Goal: Check status: Check status

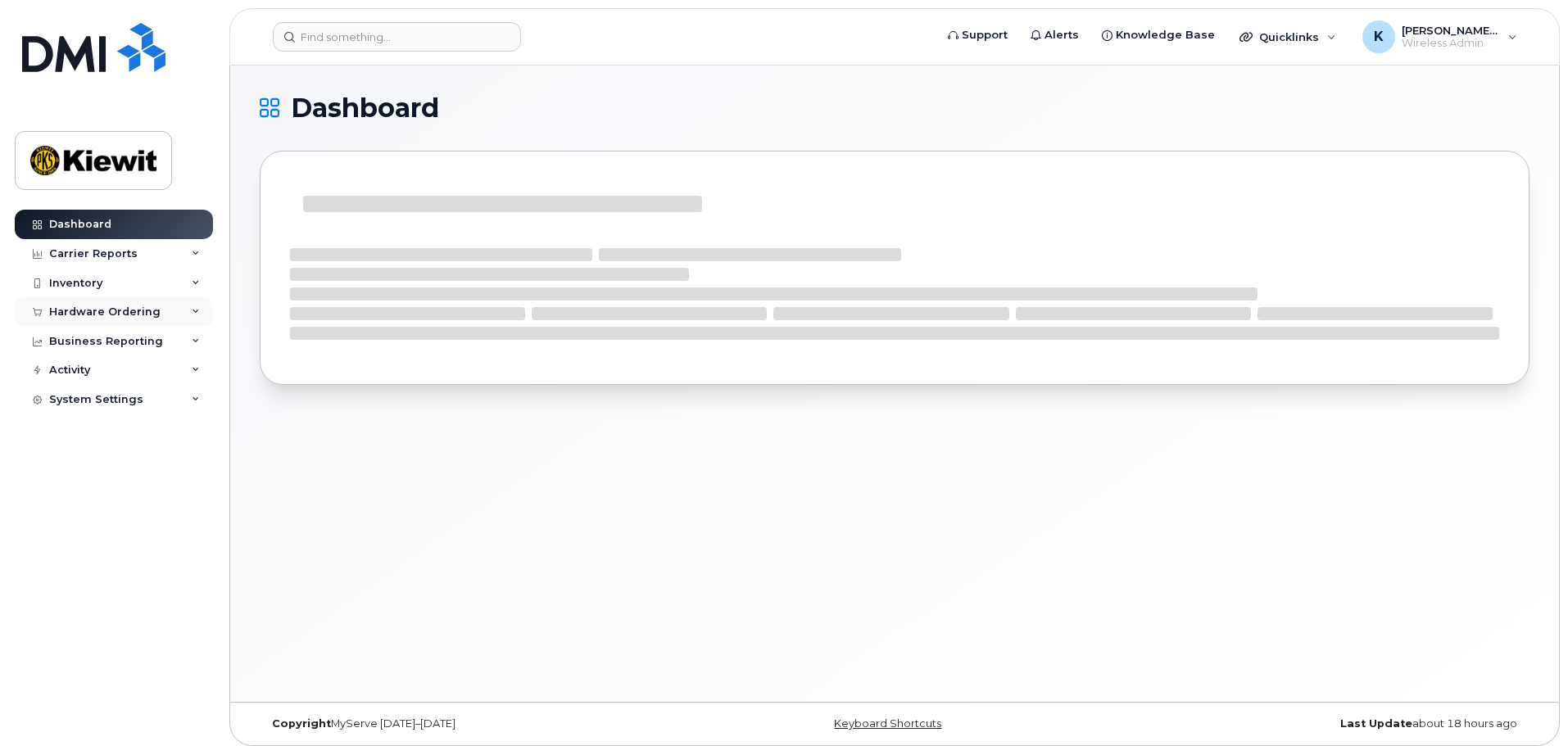
click at [119, 312] on div "Hardware Ordering" at bounding box center [105, 312] width 111 height 13
click at [129, 375] on link "Orders" at bounding box center [128, 373] width 170 height 31
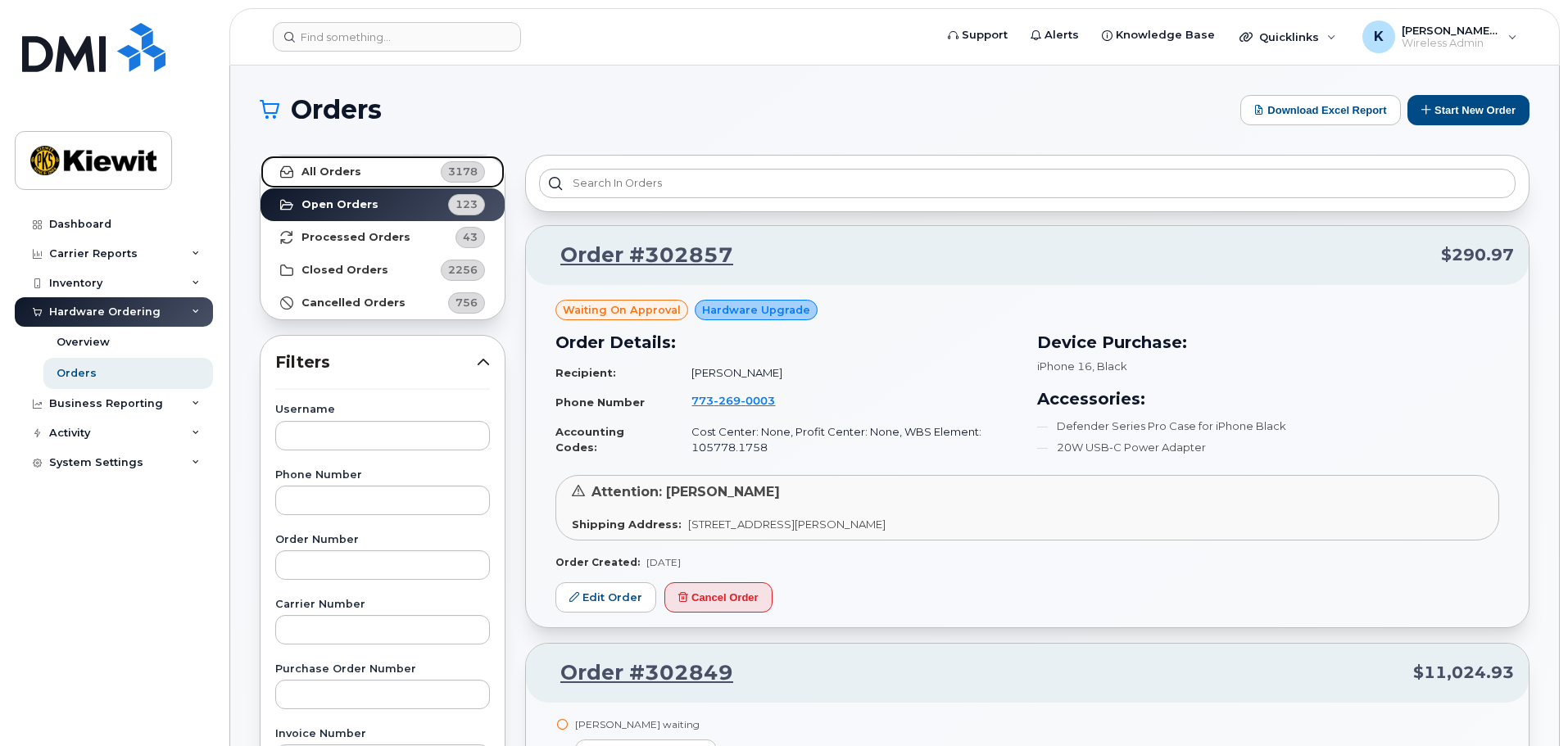
drag, startPoint x: 381, startPoint y: 175, endPoint x: 495, endPoint y: 164, distance: 114.5
click at [381, 175] on link "All Orders 3178" at bounding box center [383, 172] width 245 height 32
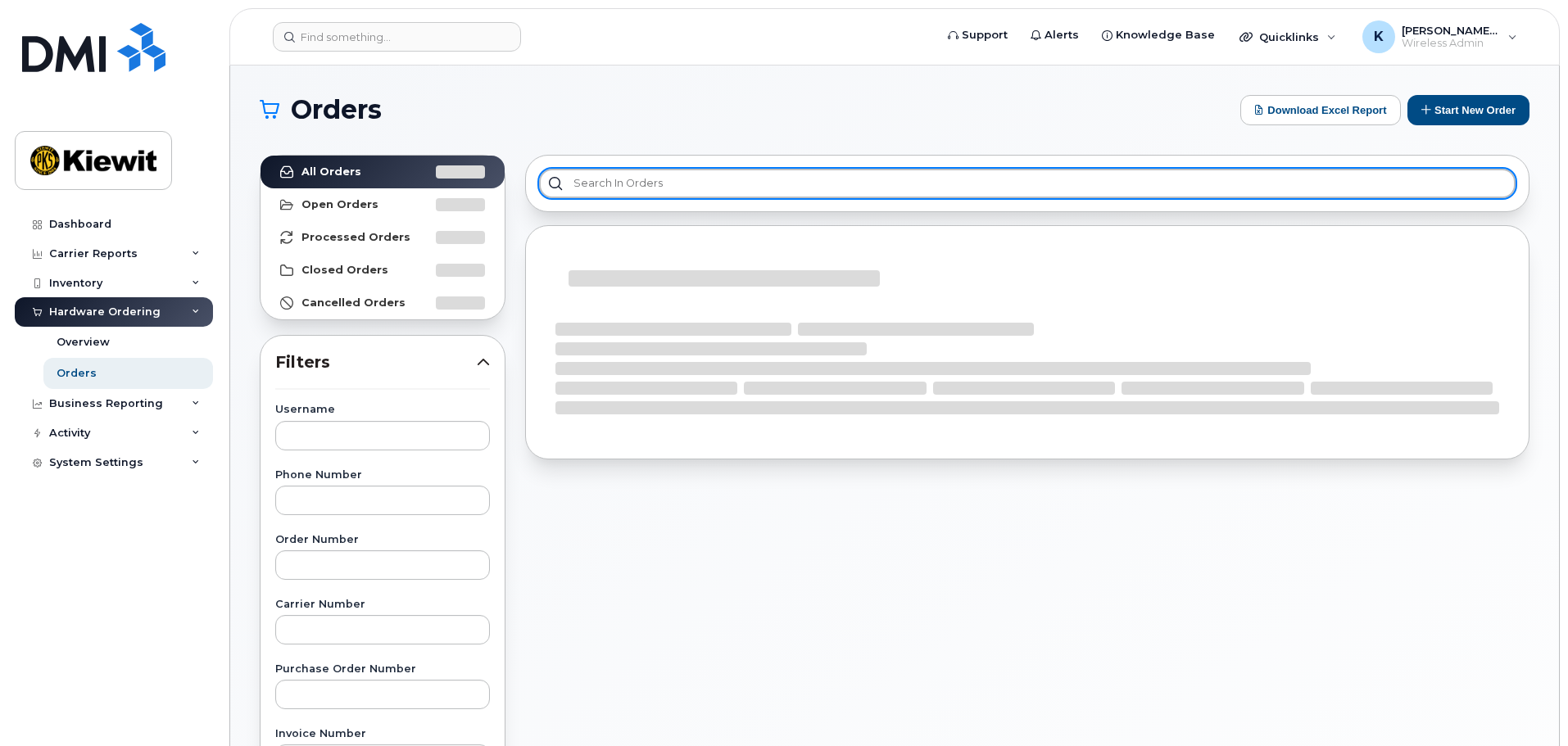
click at [694, 178] on input "text" at bounding box center [1028, 183] width 976 height 30
paste input "302556"
type input "302556"
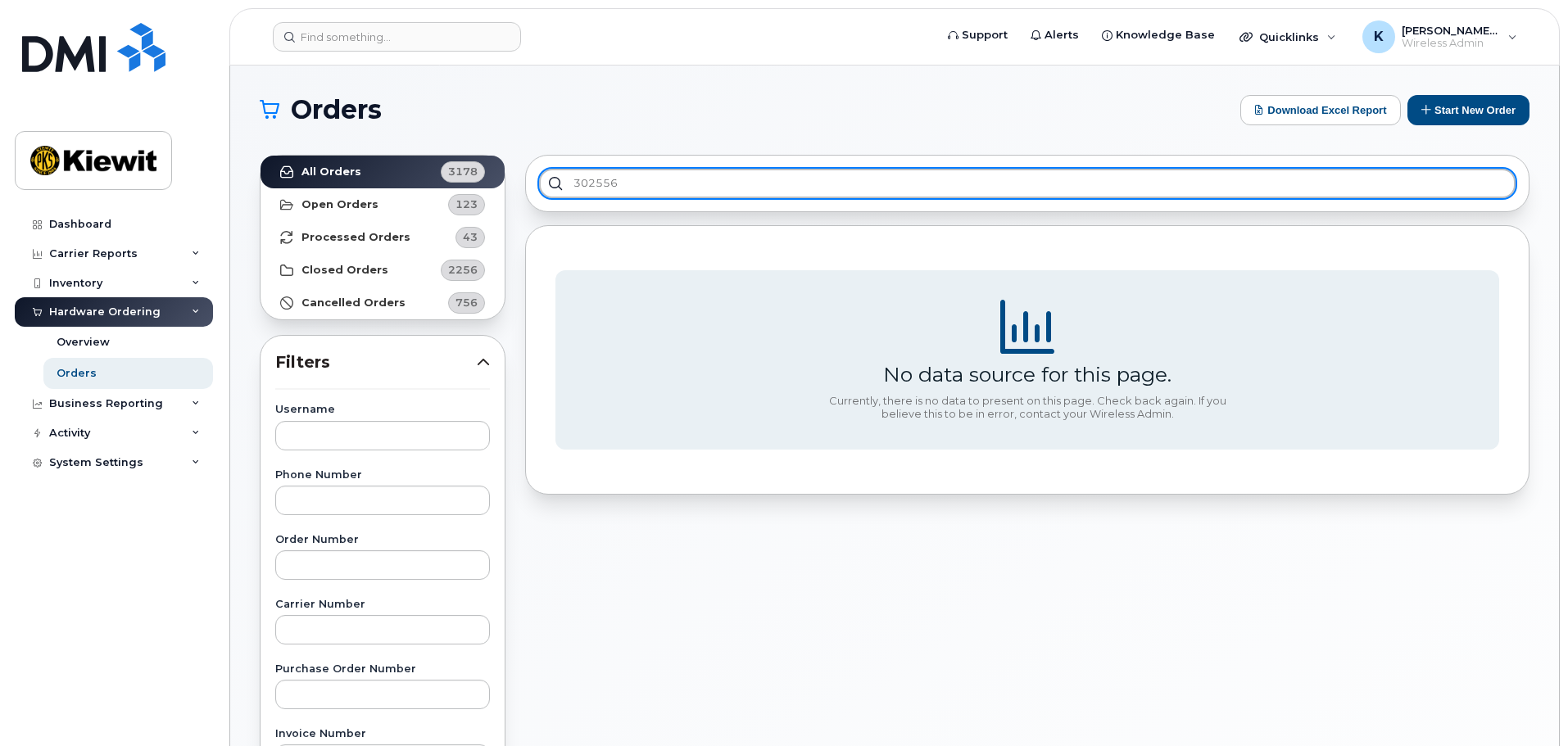
click at [645, 182] on input "302556" at bounding box center [1028, 183] width 976 height 30
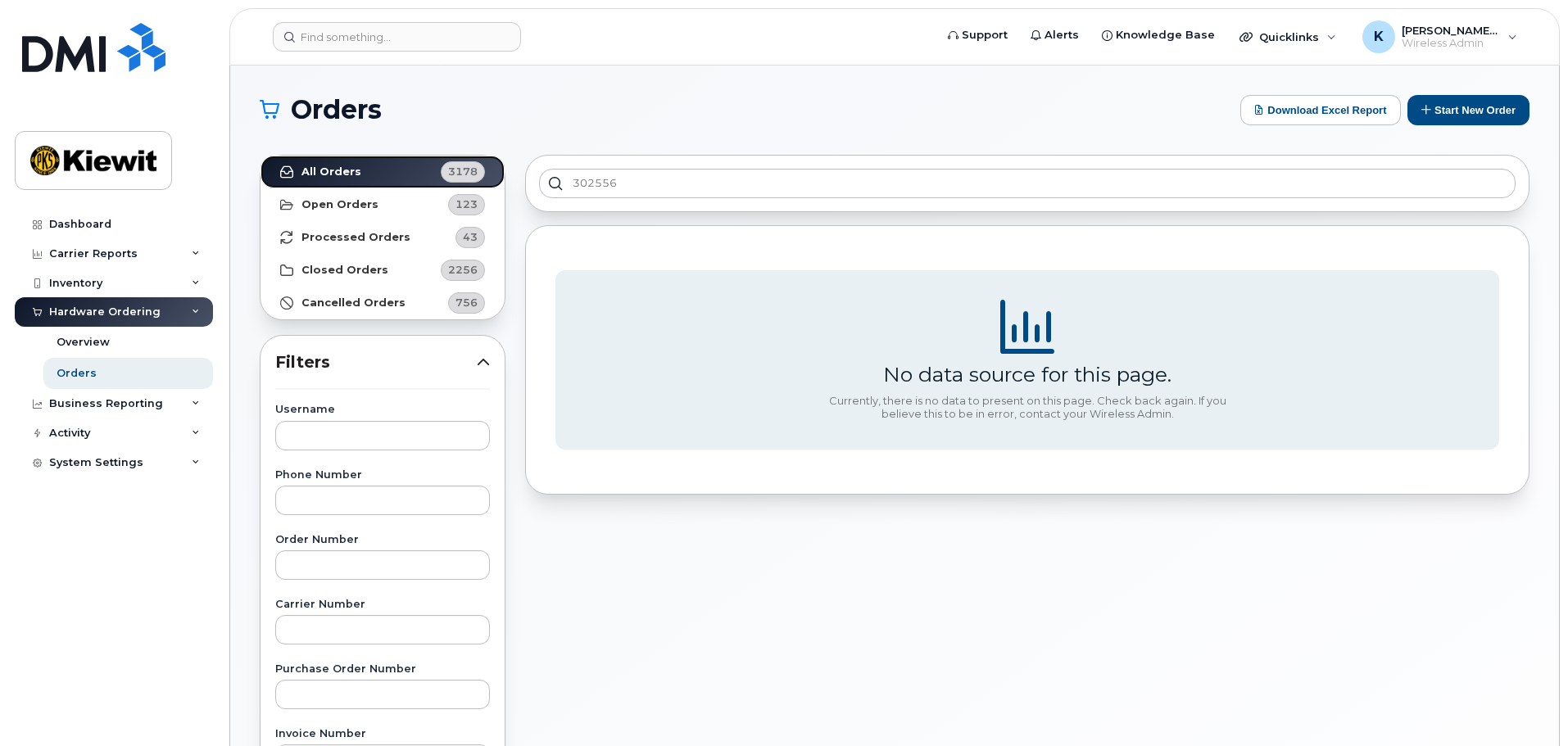
click at [425, 182] on link "All Orders 3178" at bounding box center [383, 172] width 245 height 32
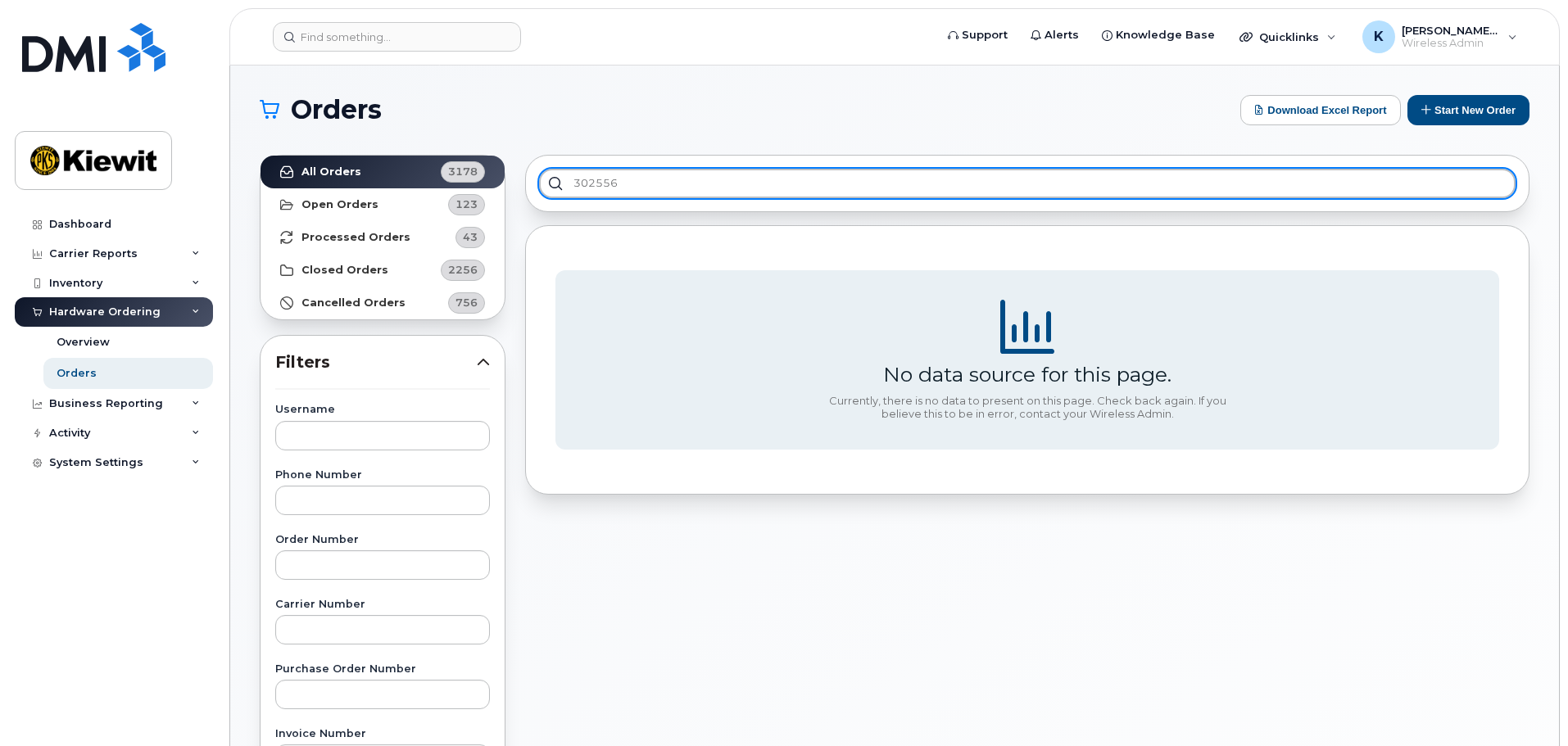
click at [637, 179] on input "302556" at bounding box center [1028, 183] width 976 height 30
drag, startPoint x: 637, startPoint y: 179, endPoint x: 548, endPoint y: 193, distance: 90.1
click at [557, 193] on input "302556" at bounding box center [1028, 183] width 976 height 30
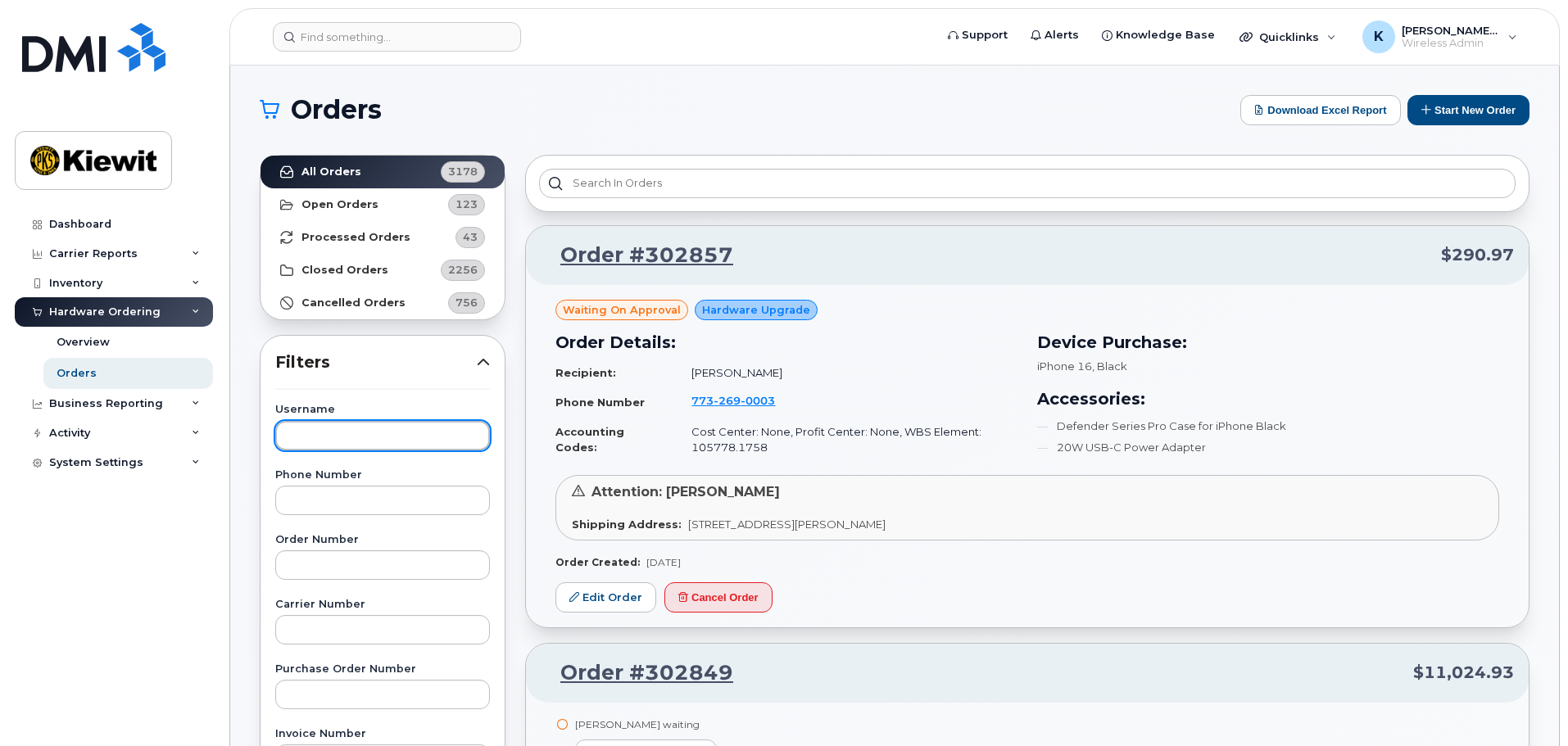
click at [402, 432] on input "text" at bounding box center [382, 435] width 215 height 30
type input "kenny"
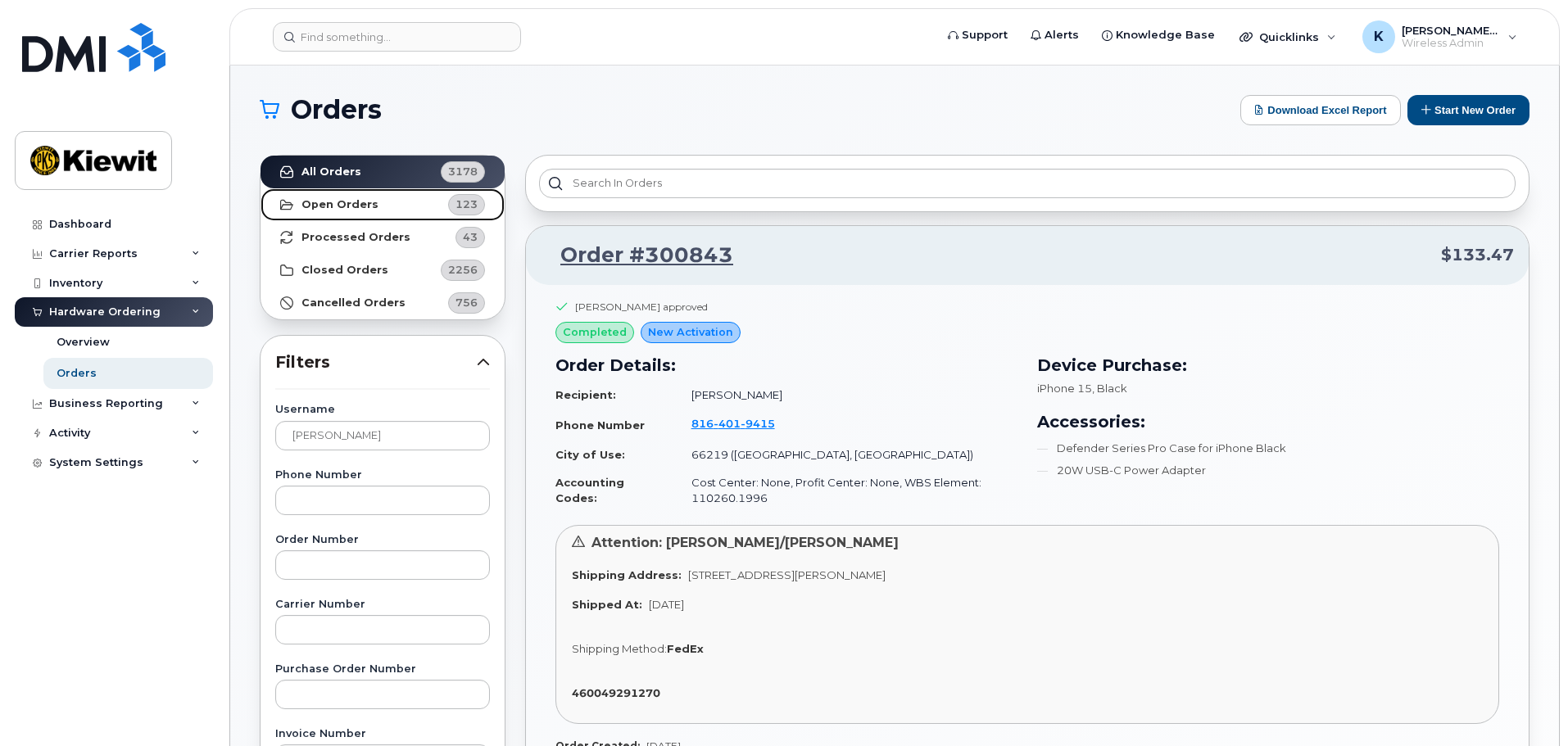
click at [400, 201] on link "Open Orders 123" at bounding box center [383, 205] width 245 height 32
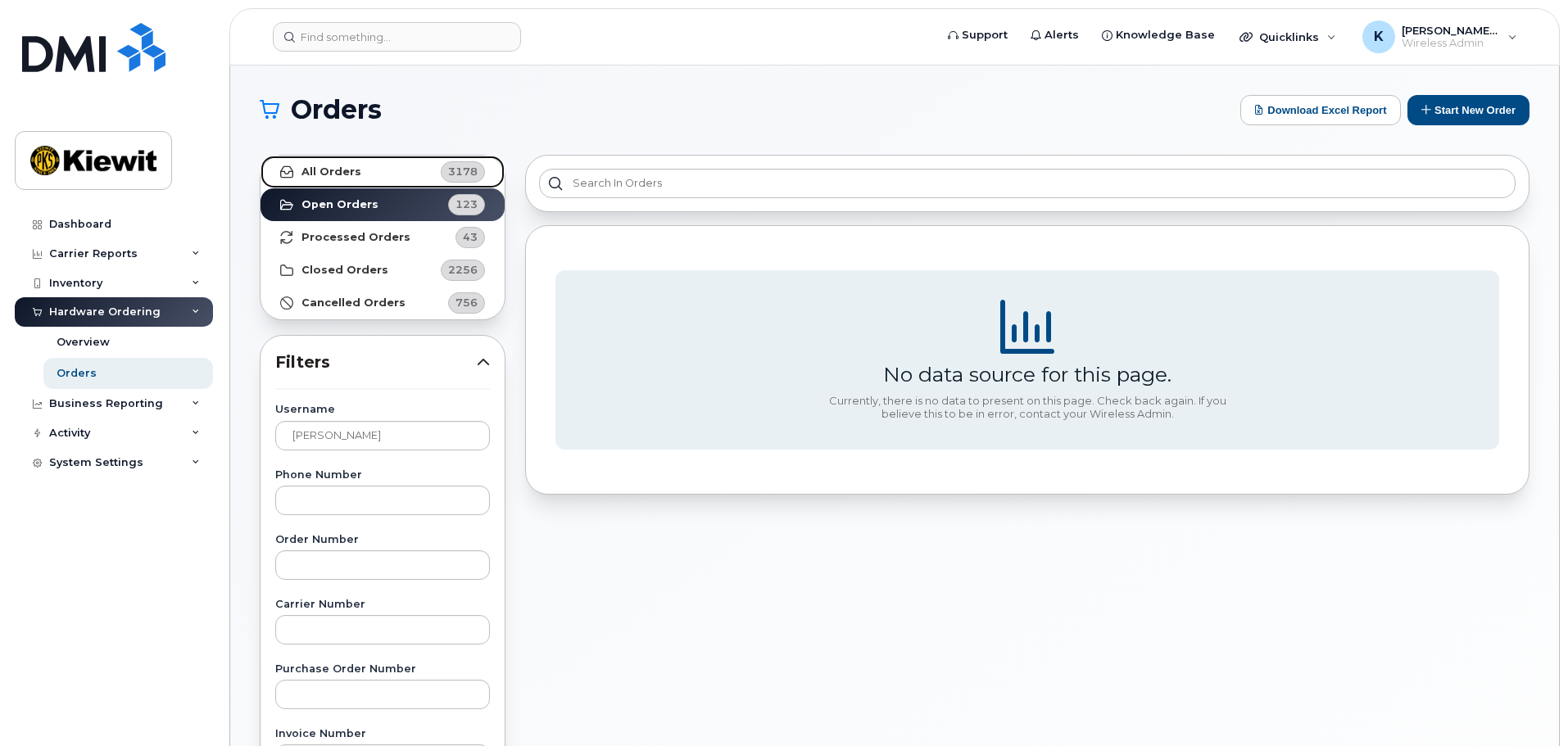
click at [406, 180] on link "All Orders 3178" at bounding box center [383, 172] width 245 height 32
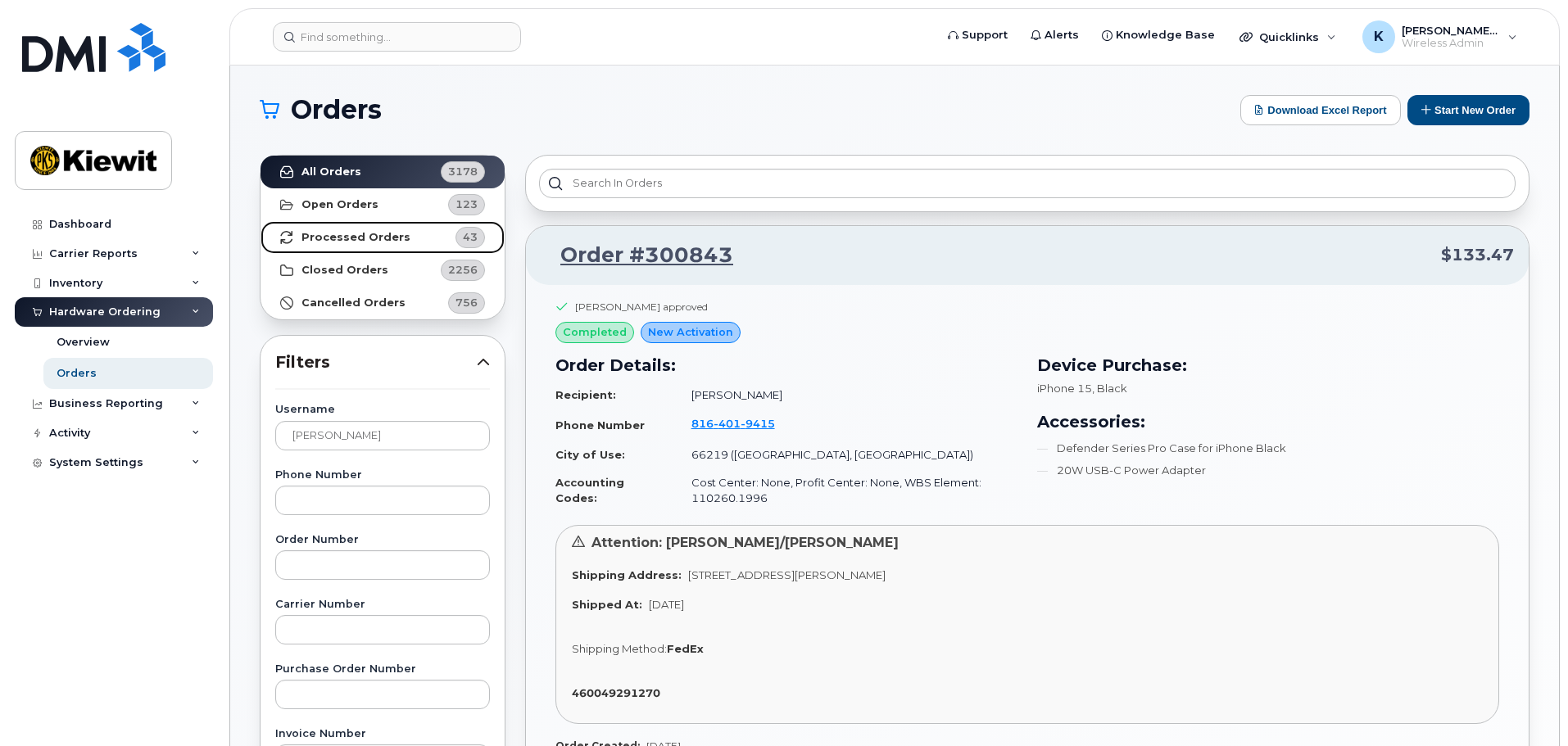
click at [398, 244] on link "Processed Orders 43" at bounding box center [383, 237] width 245 height 32
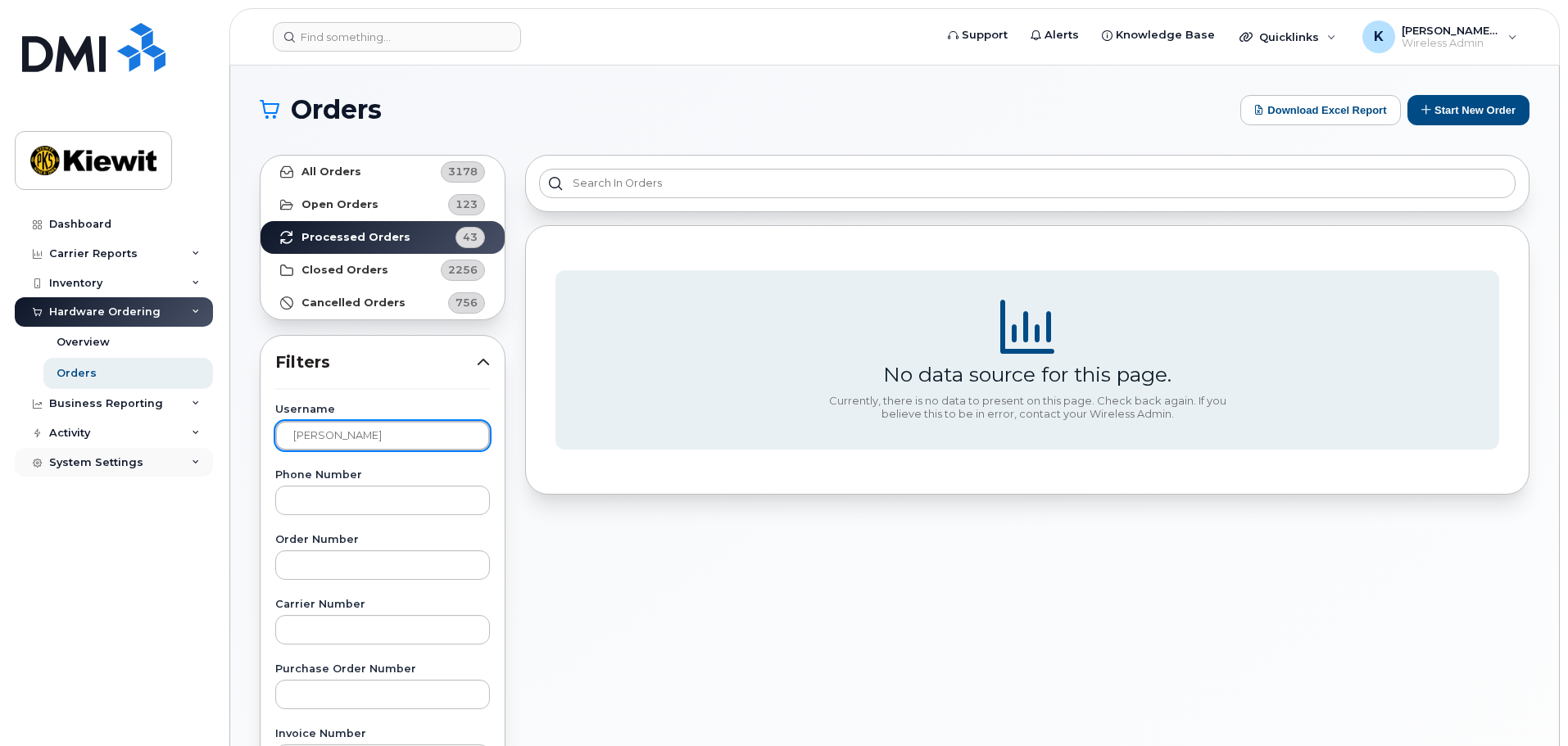
type input "wang"
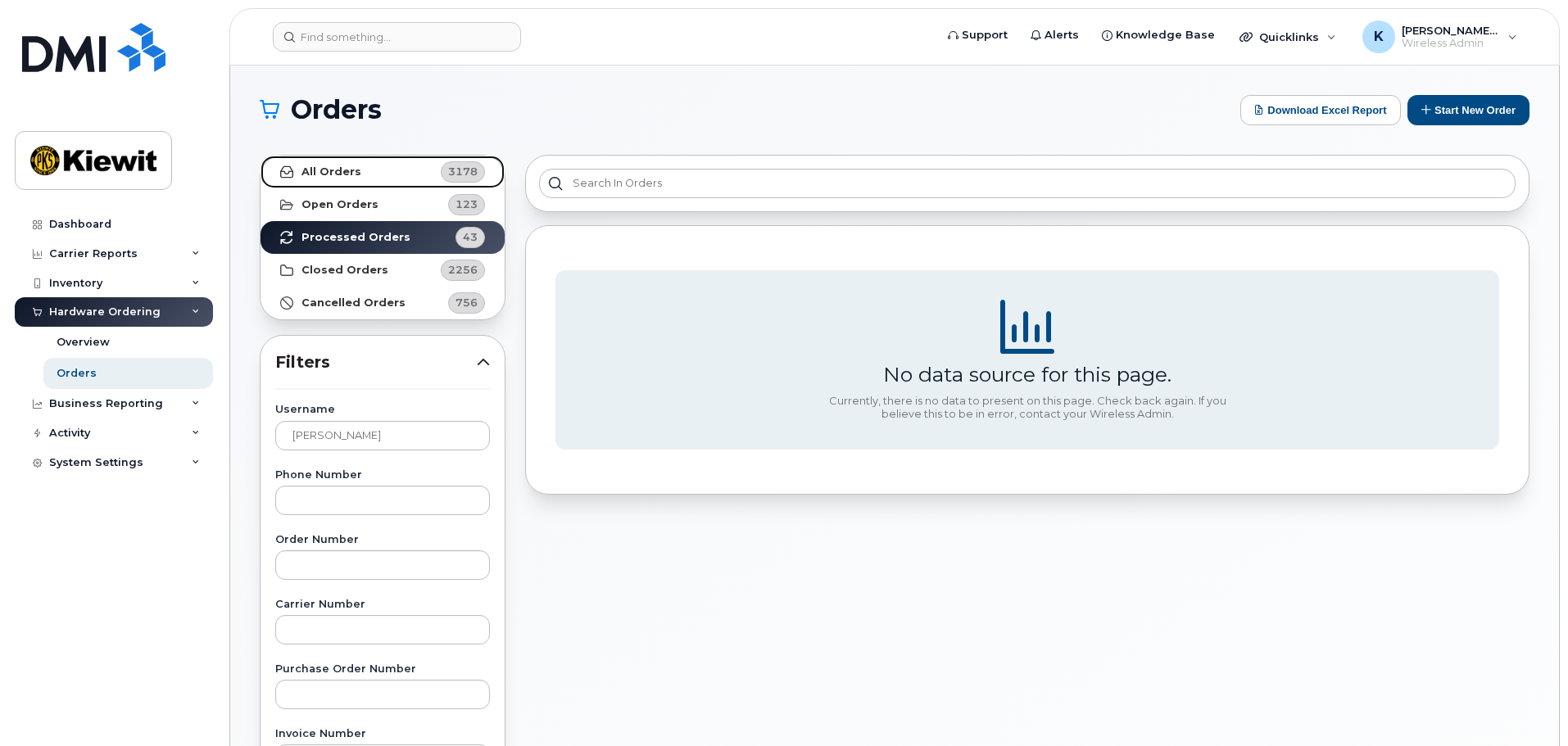
click at [400, 172] on link "All Orders 3178" at bounding box center [383, 172] width 245 height 32
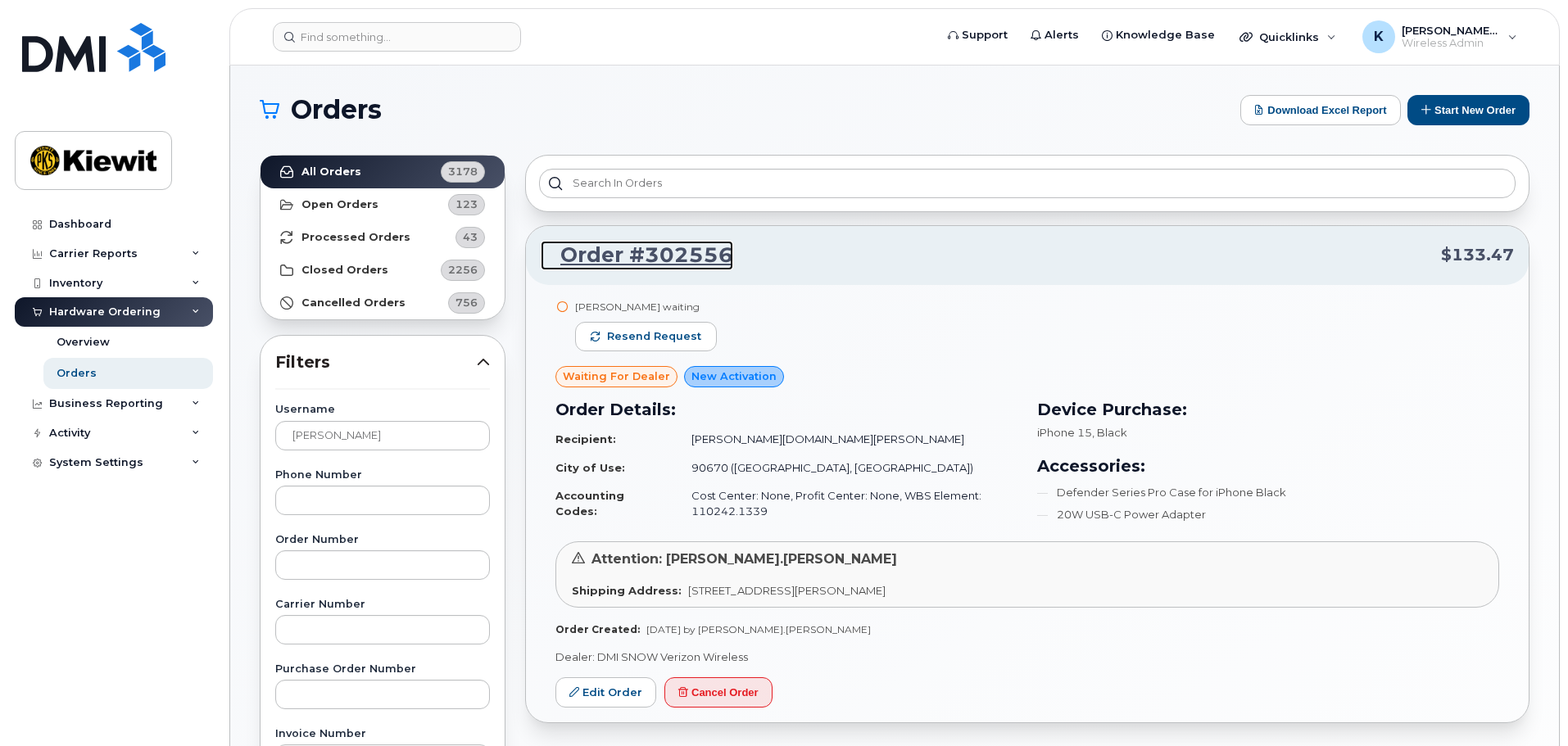
click at [687, 264] on link "Order #302556" at bounding box center [637, 255] width 192 height 30
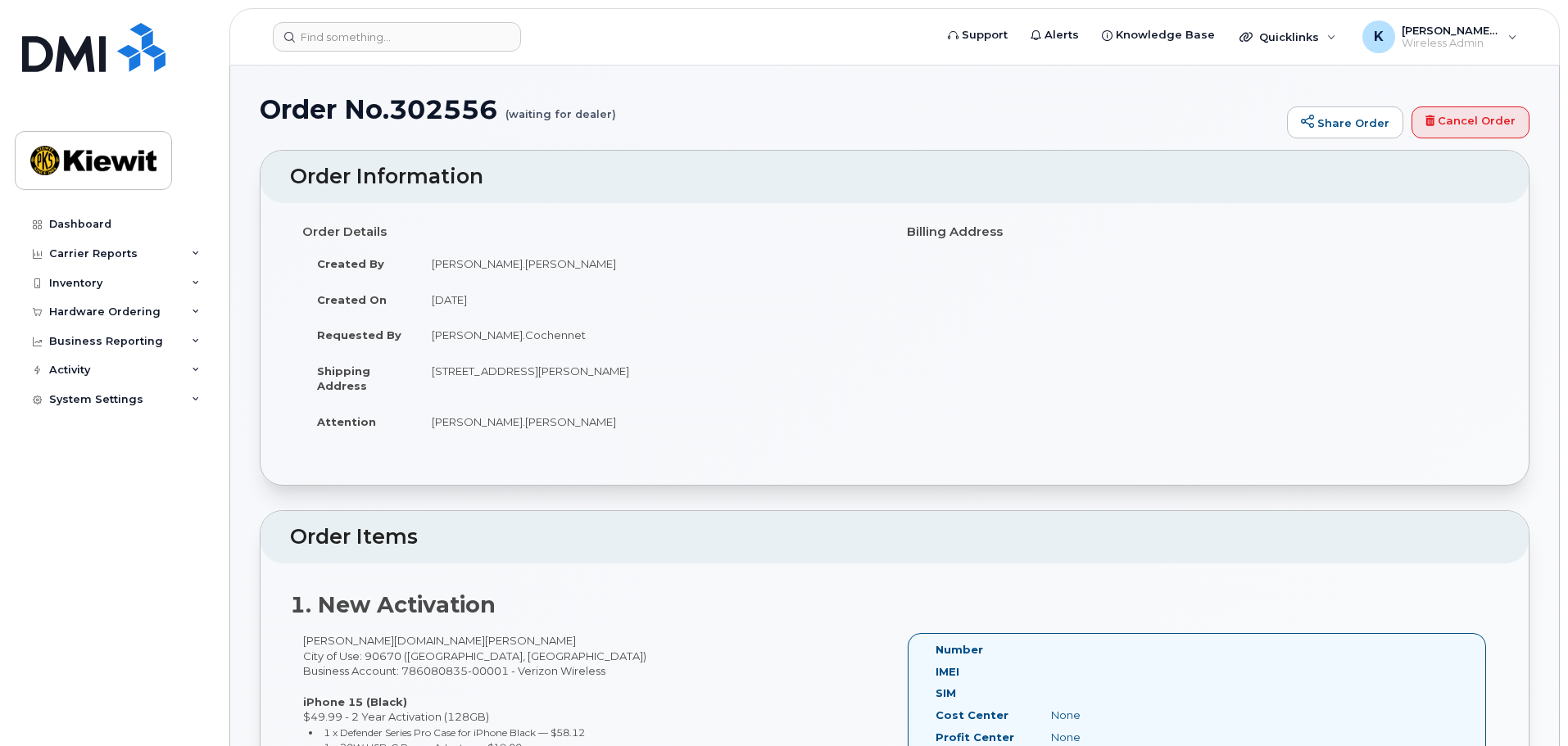
drag, startPoint x: 1057, startPoint y: 511, endPoint x: 1025, endPoint y: 223, distance: 289.8
drag, startPoint x: 545, startPoint y: 116, endPoint x: 690, endPoint y: 109, distance: 145.2
click at [690, 109] on h1 "Order No.302556 (waiting for dealer)" at bounding box center [770, 110] width 1020 height 29
drag, startPoint x: 705, startPoint y: 108, endPoint x: 751, endPoint y: 161, distance: 70.2
click at [706, 108] on h1 "Order No.302556 (waiting for dealer)" at bounding box center [770, 110] width 1020 height 29
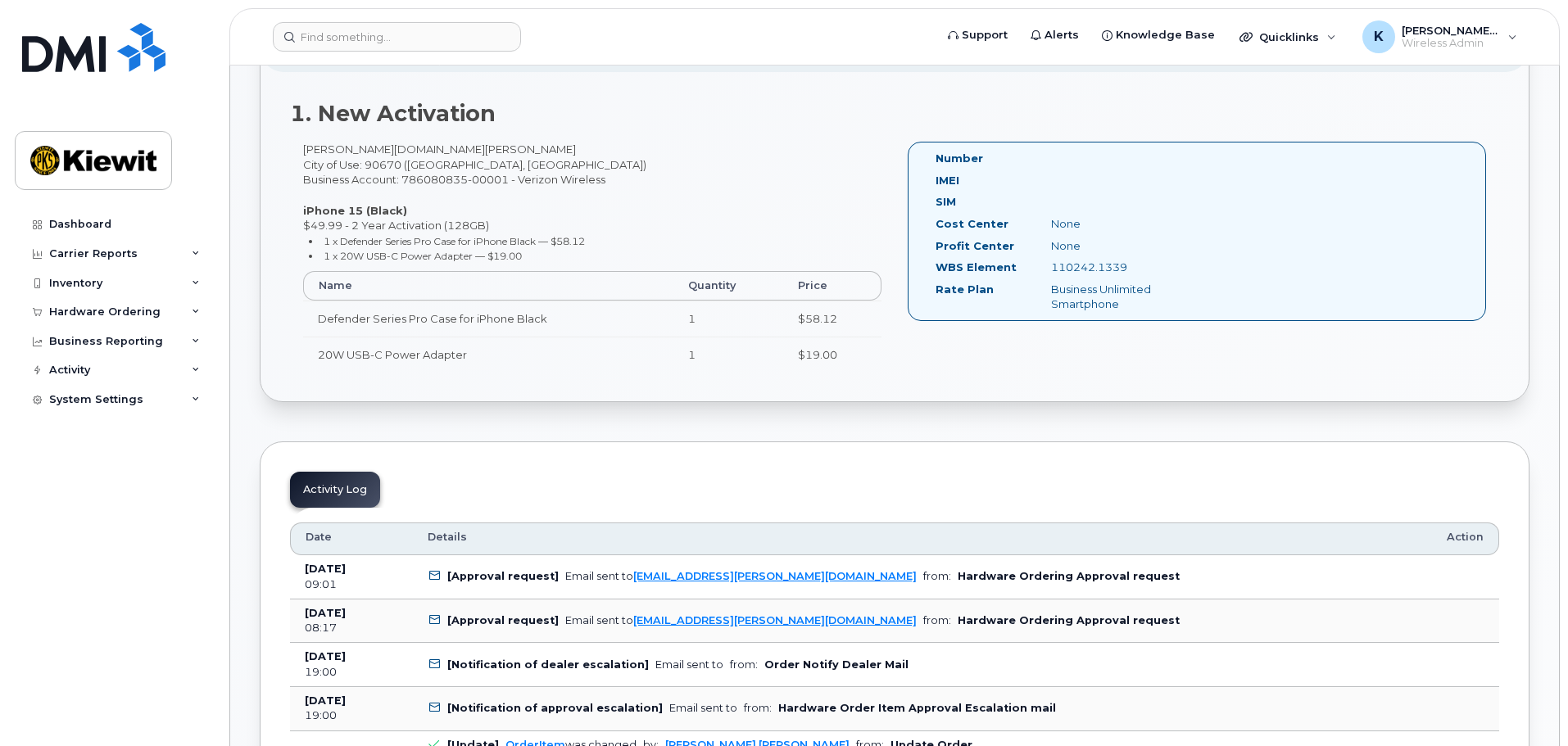
scroll to position [655, 0]
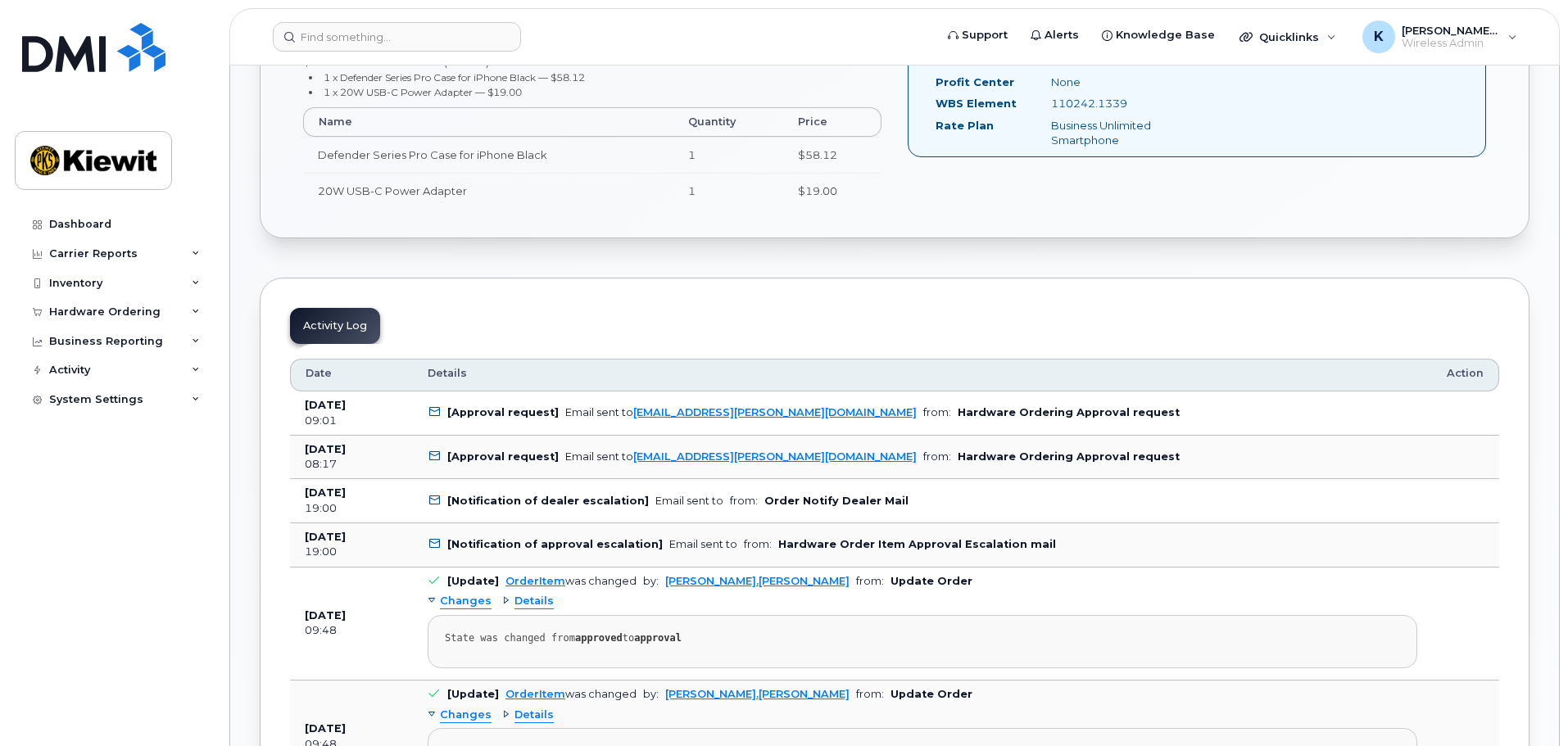
click at [1217, 449] on td "[Approval request] Email sent to [EMAIL_ADDRESS][PERSON_NAME][DOMAIN_NAME] from…" at bounding box center [922, 457] width 1020 height 44
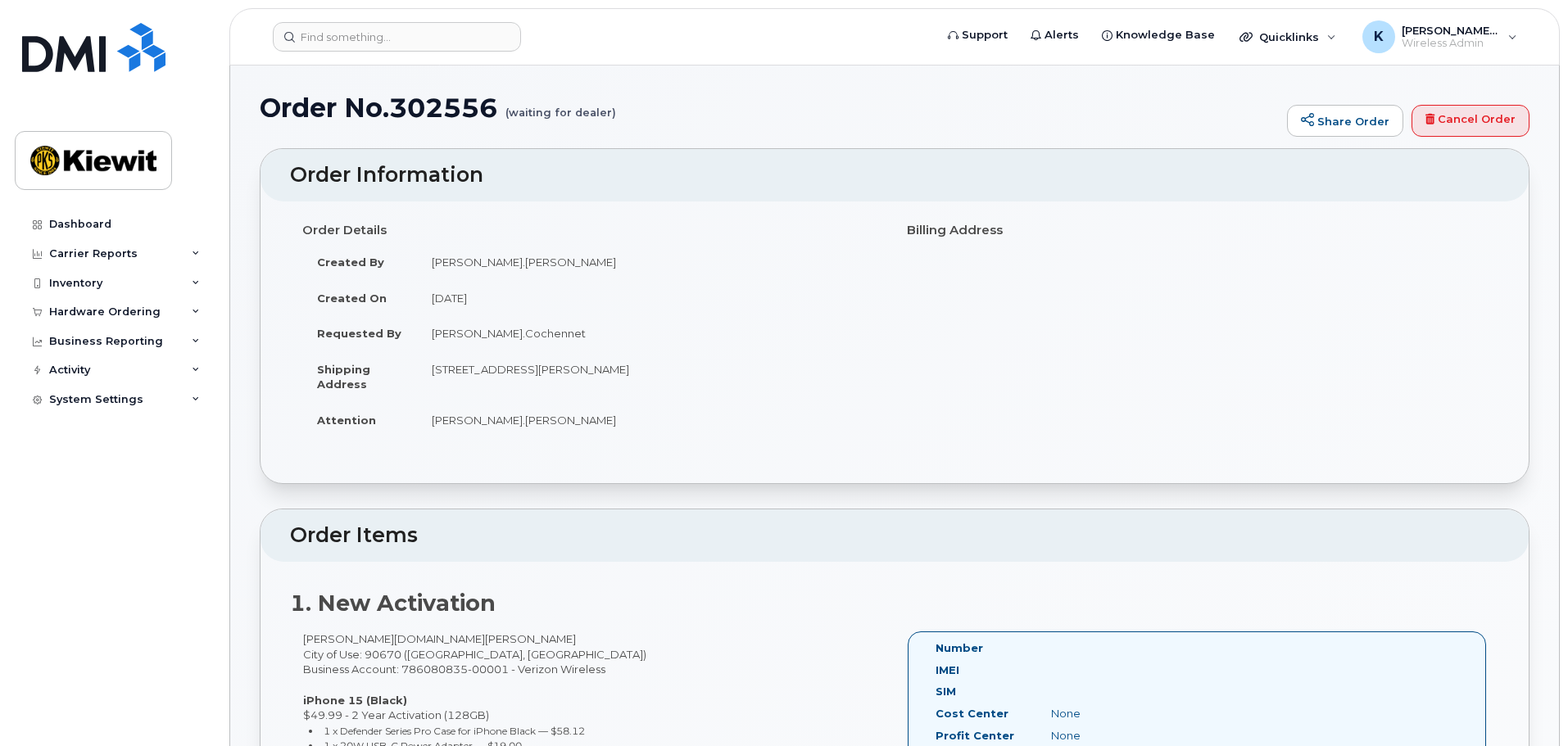
scroll to position [0, 0]
click at [182, 302] on div "Hardware Ordering" at bounding box center [113, 312] width 199 height 30
click at [162, 379] on link "Orders" at bounding box center [128, 373] width 170 height 31
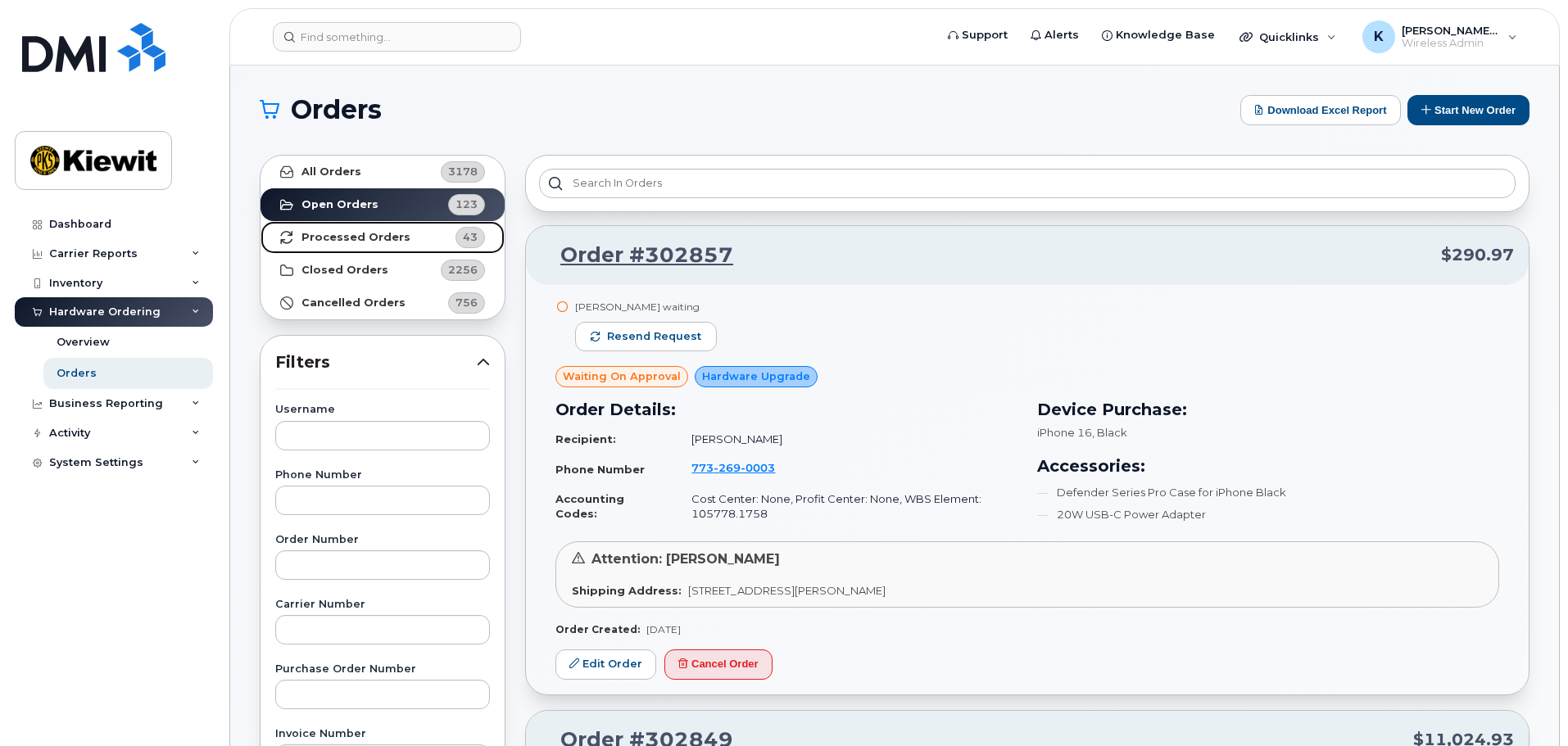
click at [404, 236] on link "Processed Orders 43" at bounding box center [383, 237] width 245 height 32
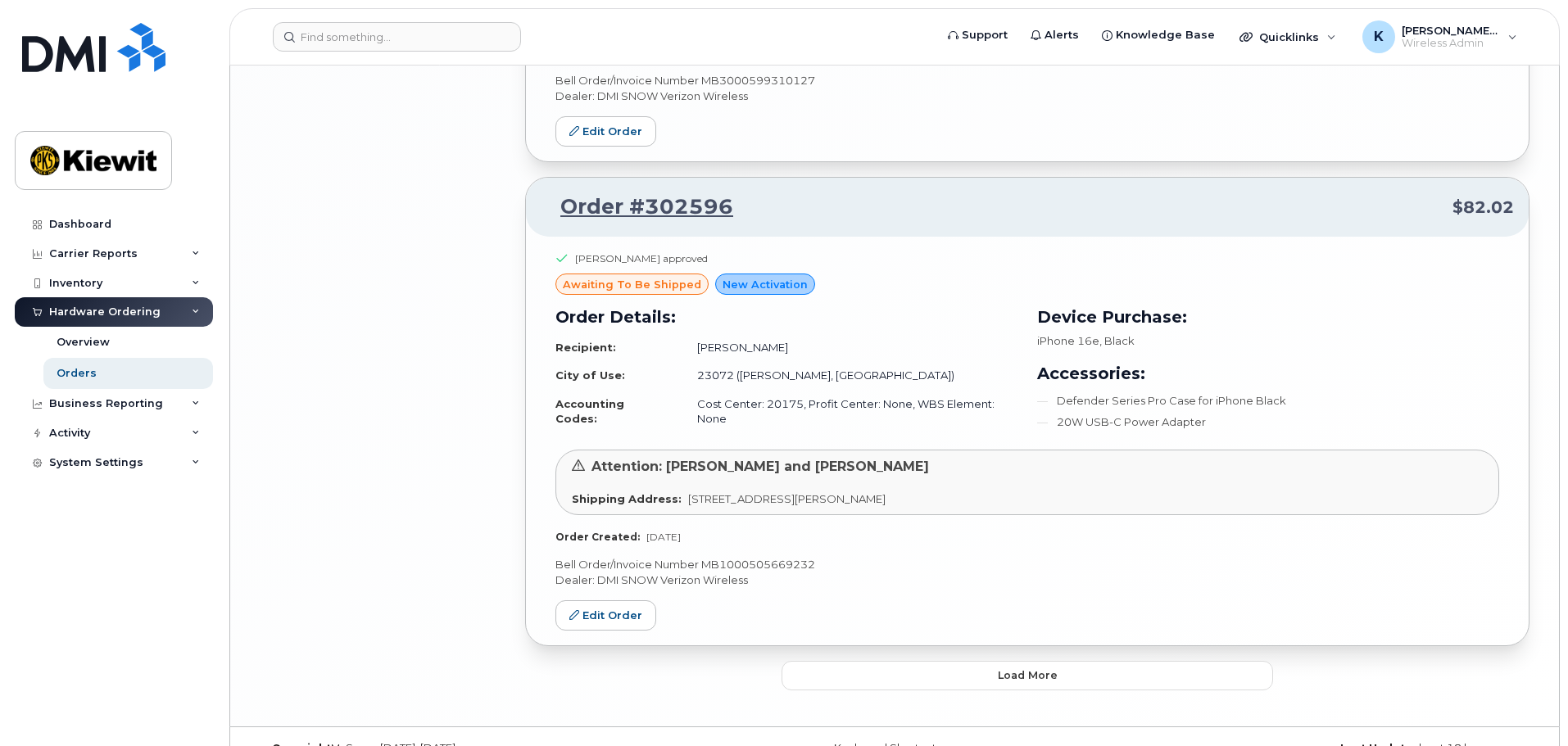
scroll to position [3390, 0]
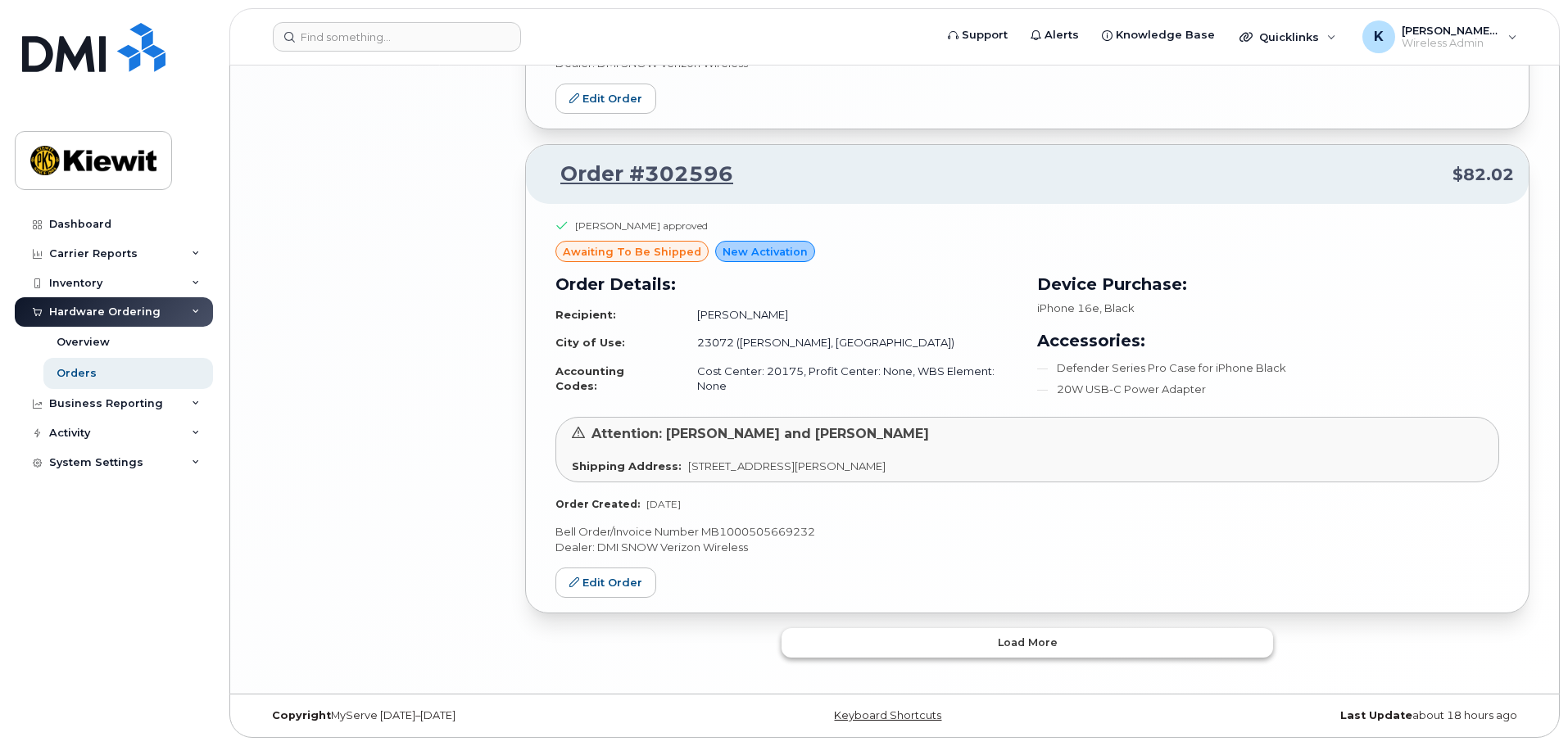
click at [1078, 630] on button "Load more" at bounding box center [1027, 643] width 492 height 30
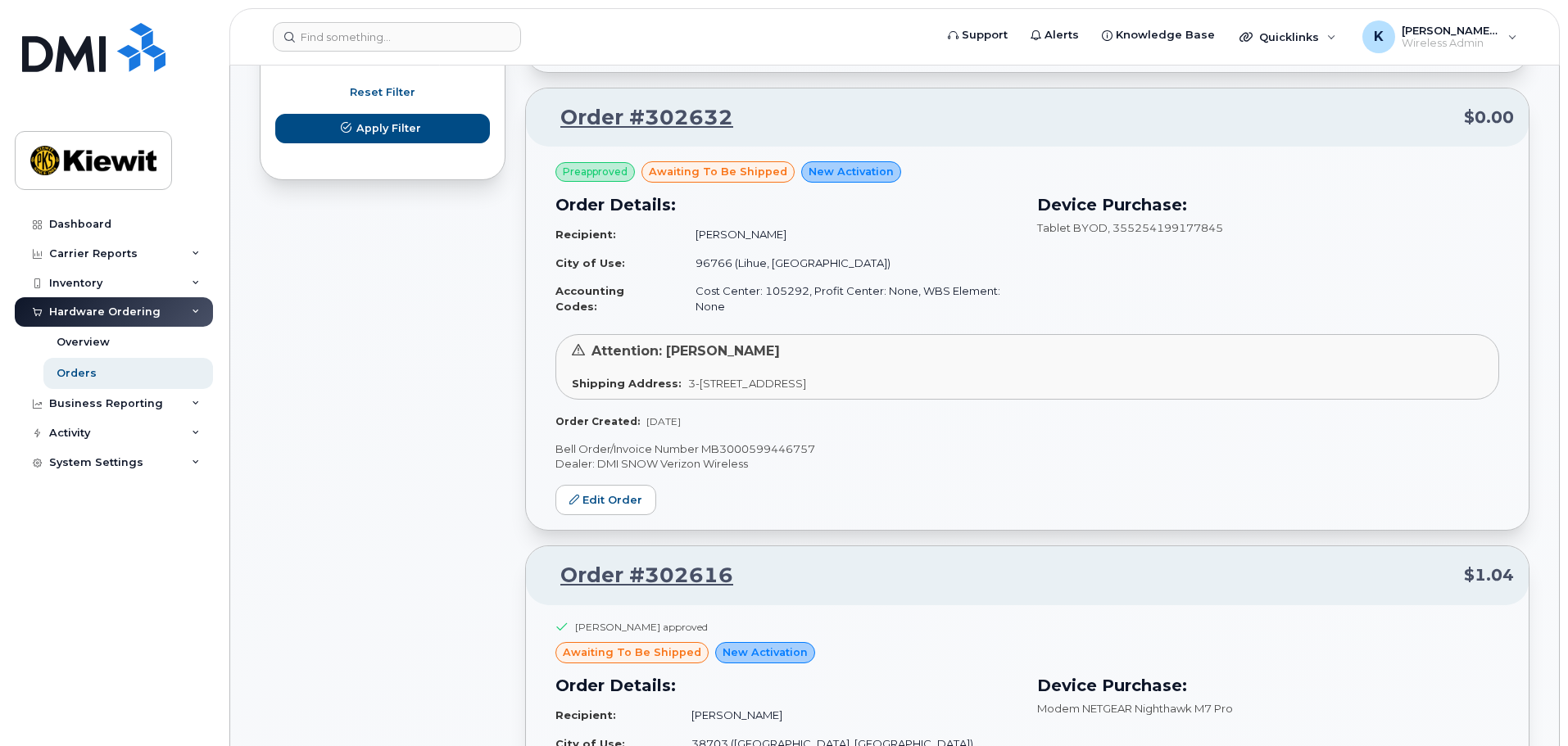
scroll to position [0, 0]
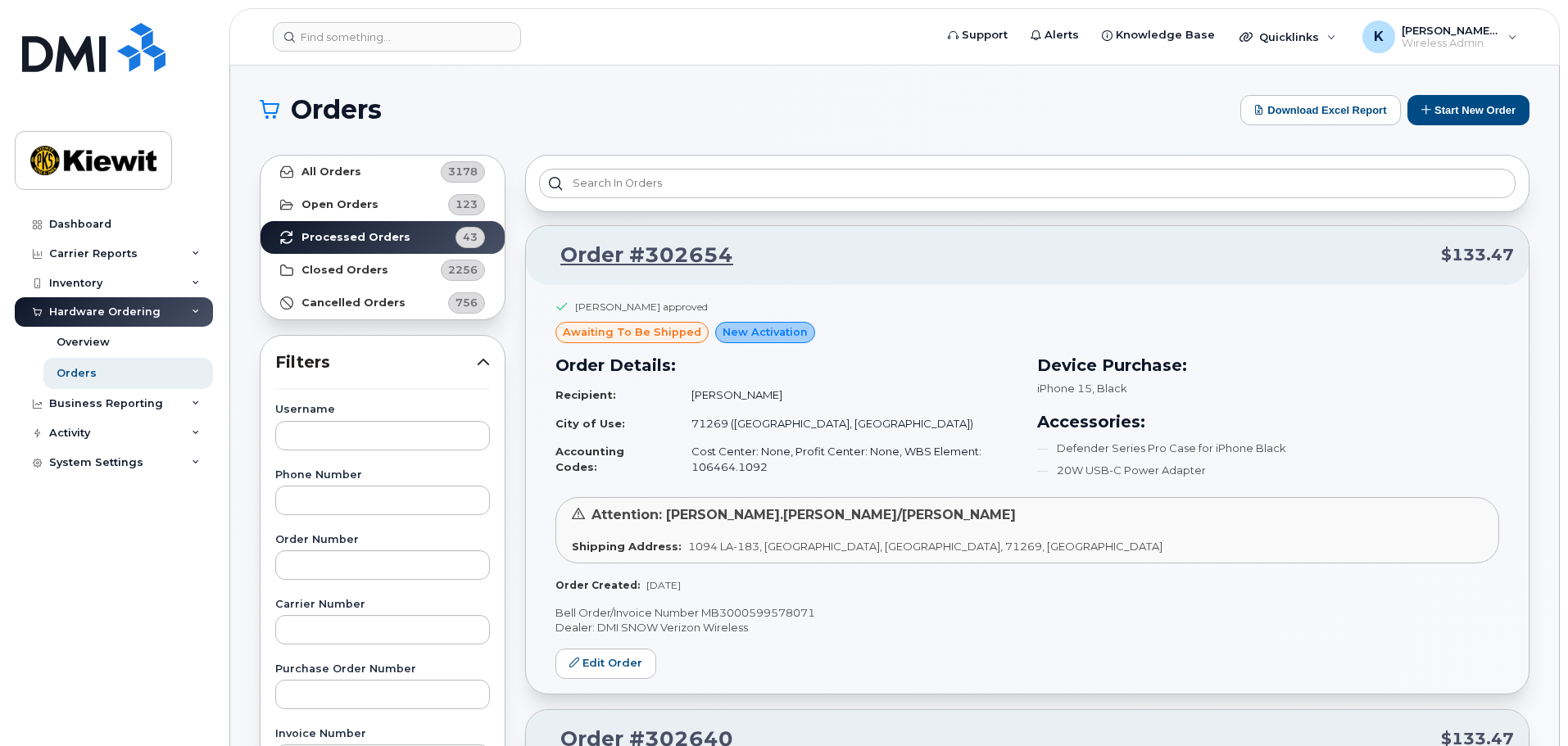
drag, startPoint x: 451, startPoint y: 453, endPoint x: 361, endPoint y: 218, distance: 251.6
click at [361, 167] on link "All Orders 3178" at bounding box center [383, 172] width 245 height 32
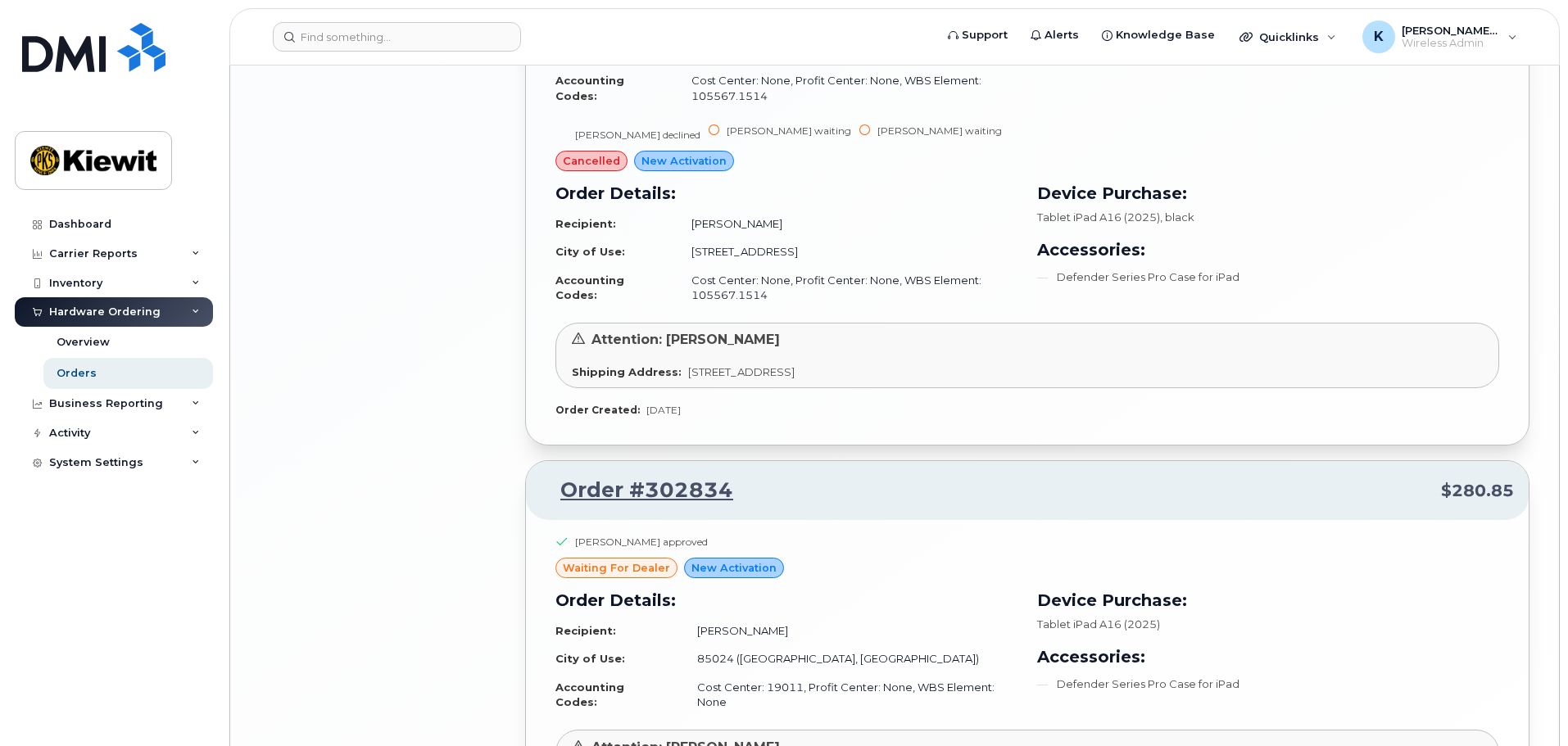
scroll to position [3344, 0]
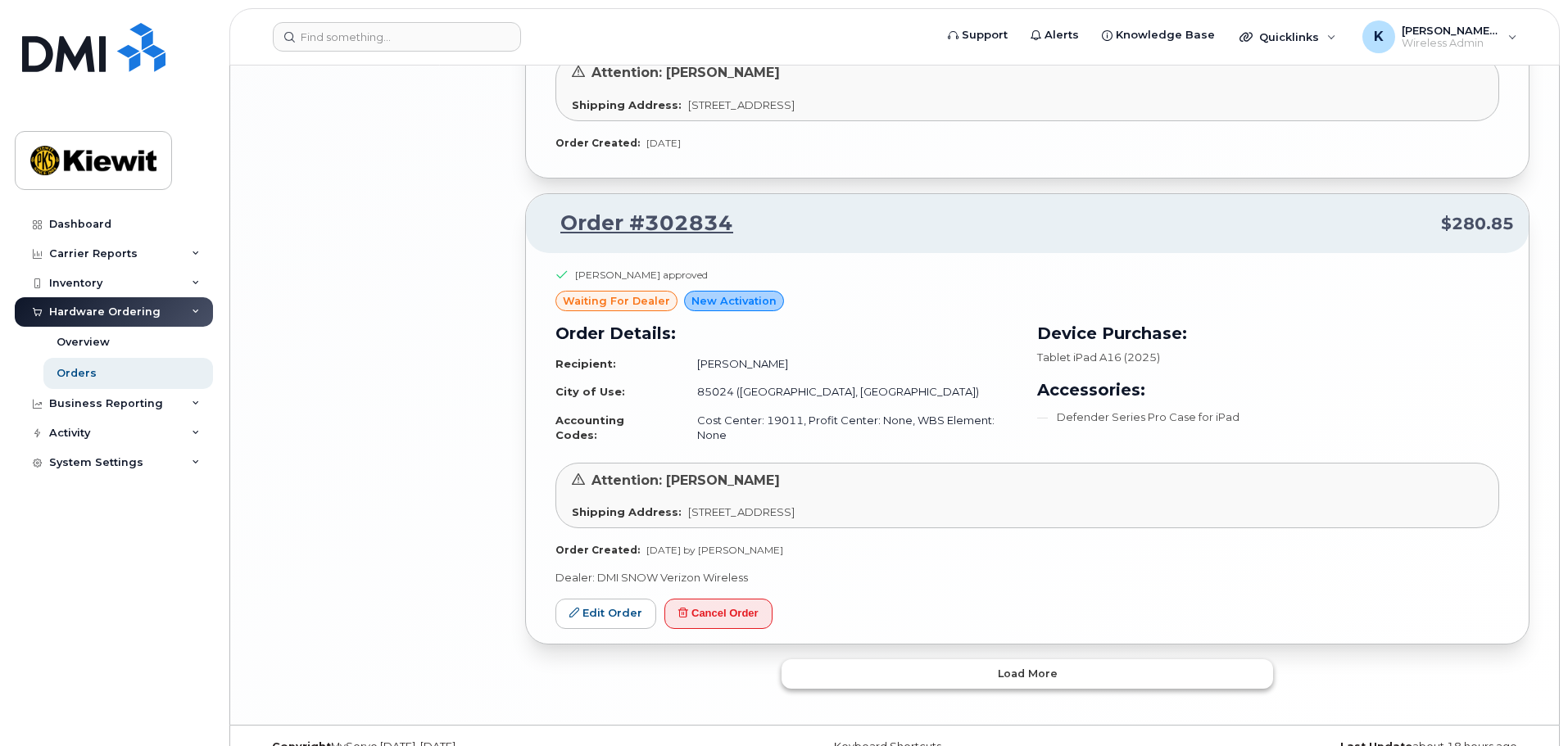
click at [919, 660] on button "Load more" at bounding box center [1027, 674] width 492 height 30
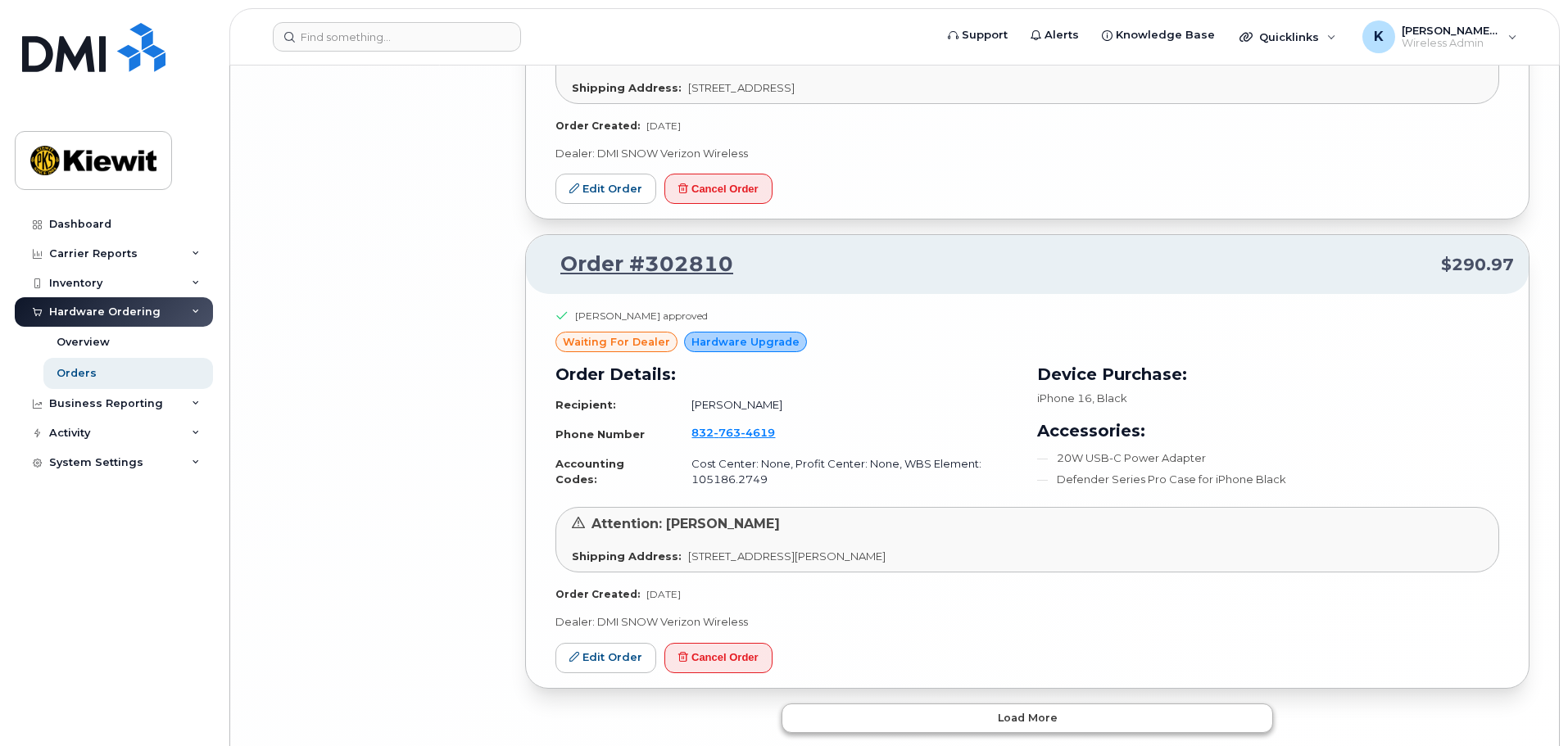
scroll to position [6953, 0]
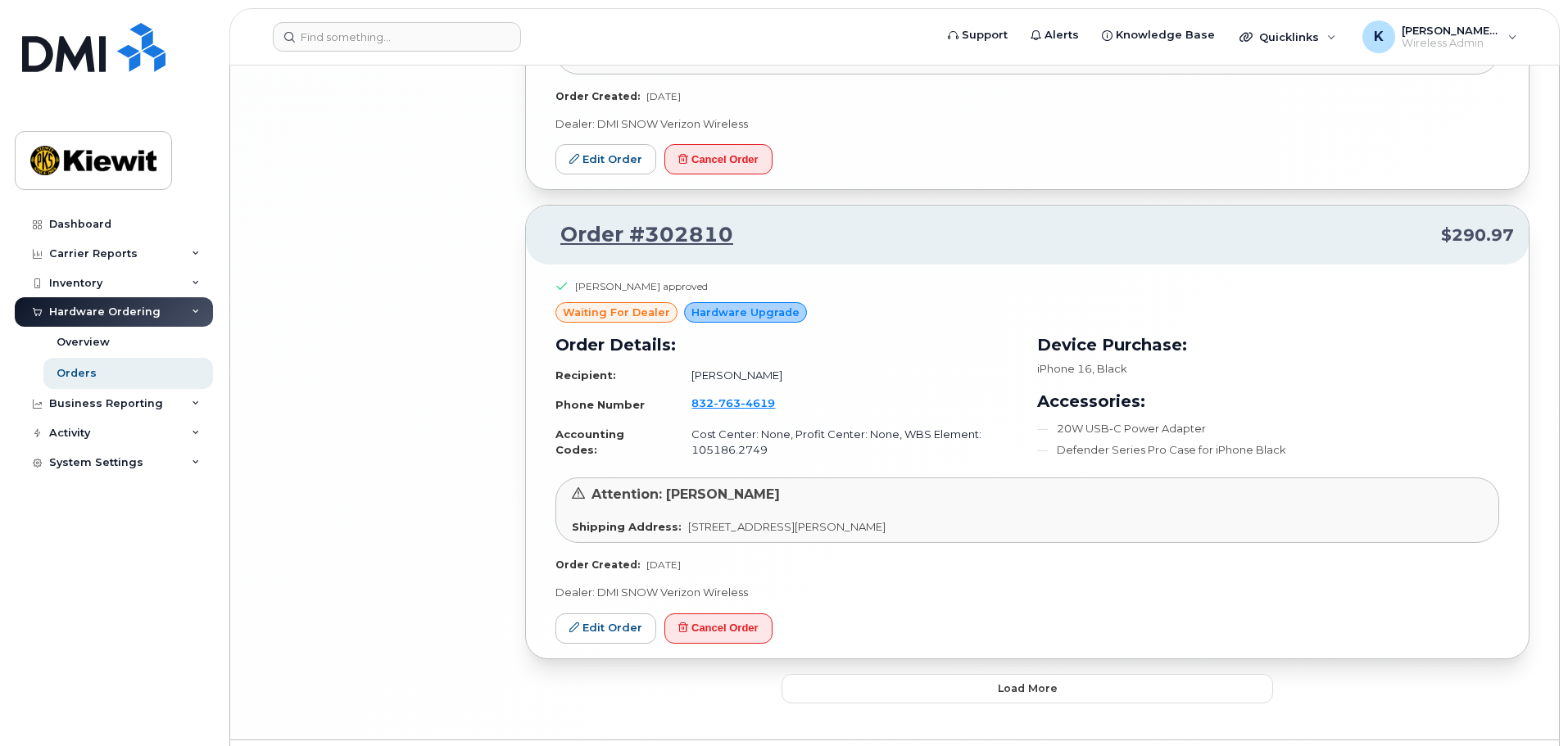
click at [911, 674] on button "Load more" at bounding box center [1027, 688] width 492 height 30
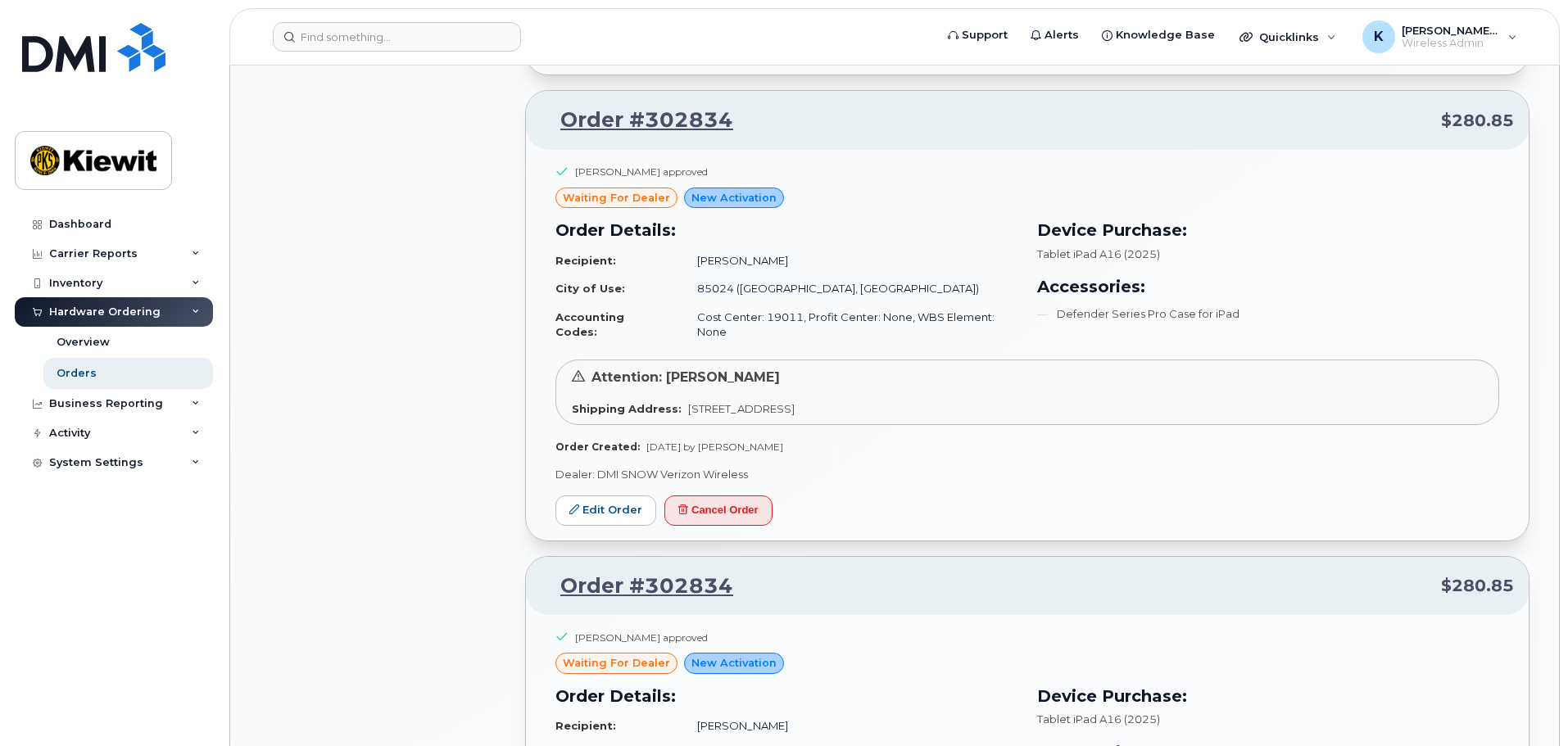
scroll to position [0, 0]
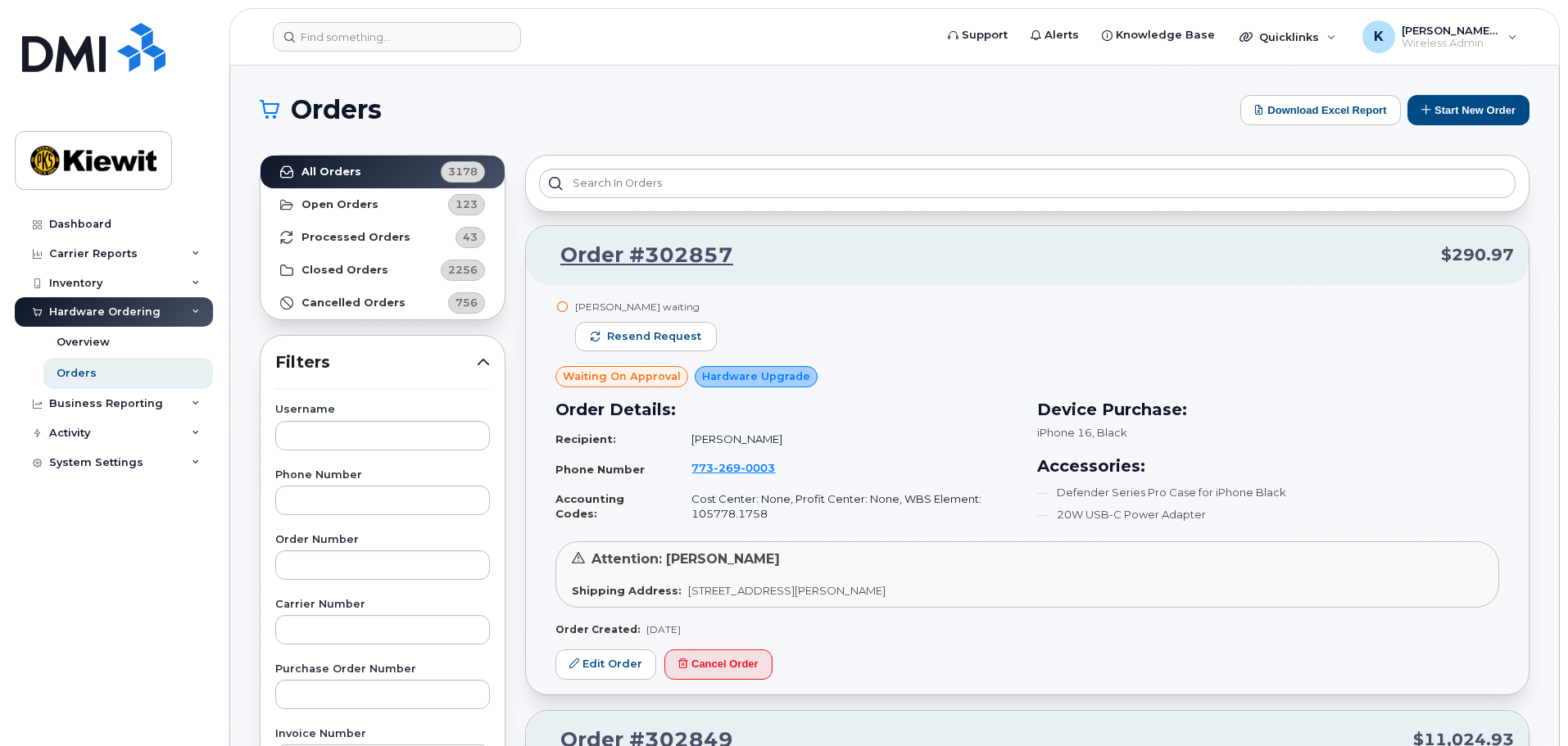
drag, startPoint x: 272, startPoint y: 506, endPoint x: 359, endPoint y: 328, distance: 198.1
click at [405, 573] on input "text" at bounding box center [382, 564] width 215 height 30
paste input "302556"
type input "302556"
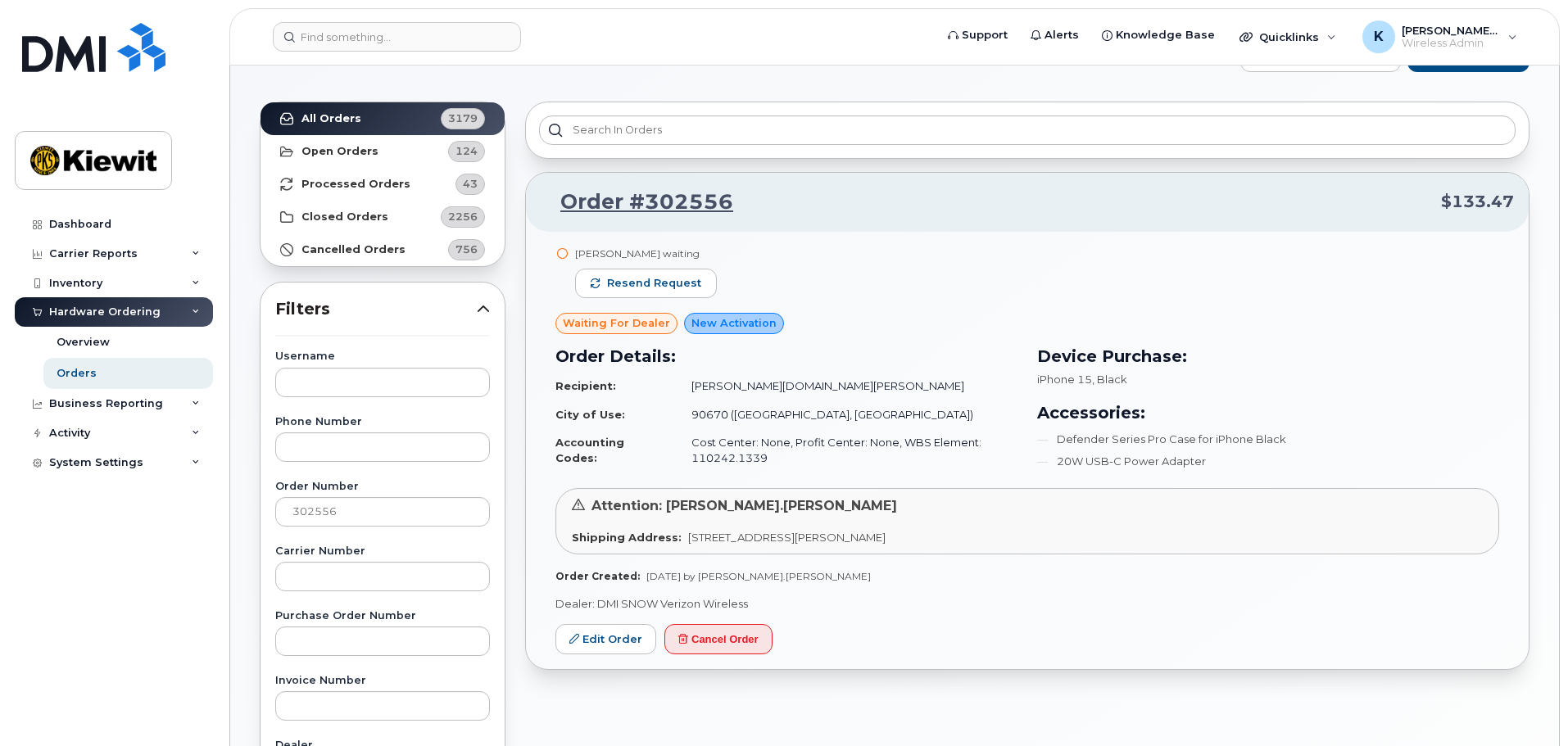
scroll to position [82, 0]
